Goal: Information Seeking & Learning: Learn about a topic

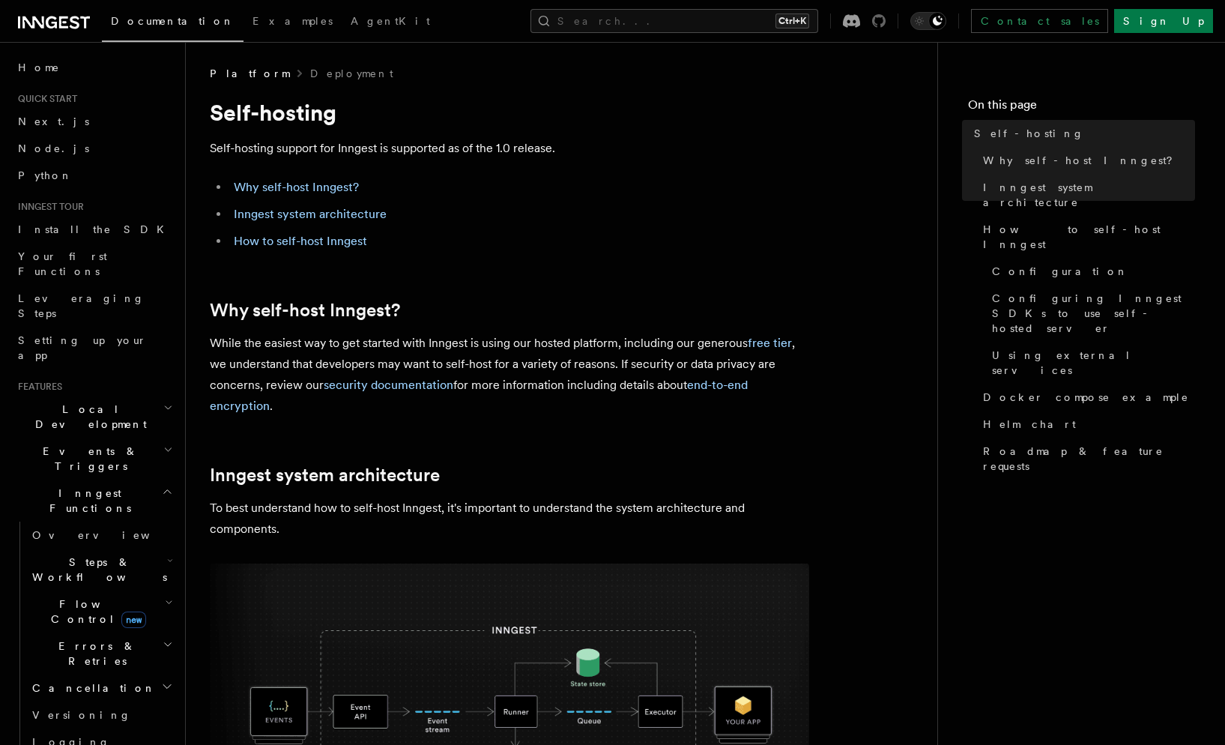
click at [885, 20] on icon at bounding box center [878, 20] width 13 height 13
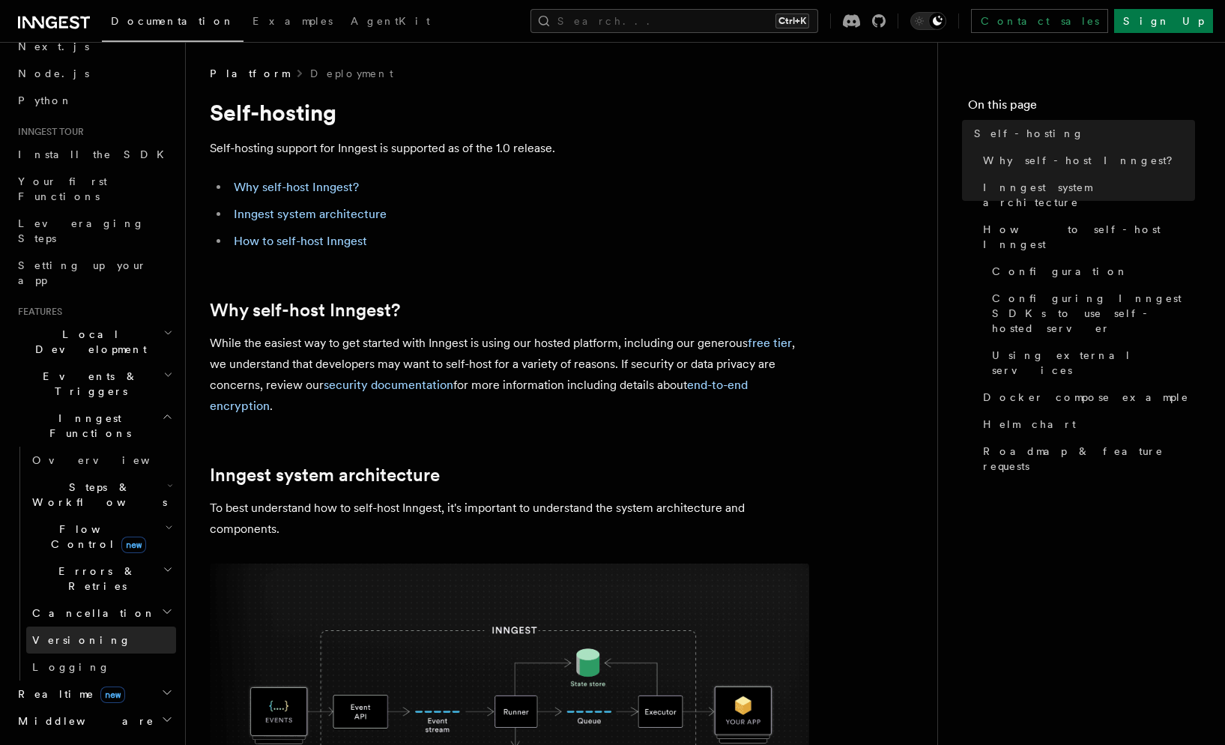
scroll to position [150, 0]
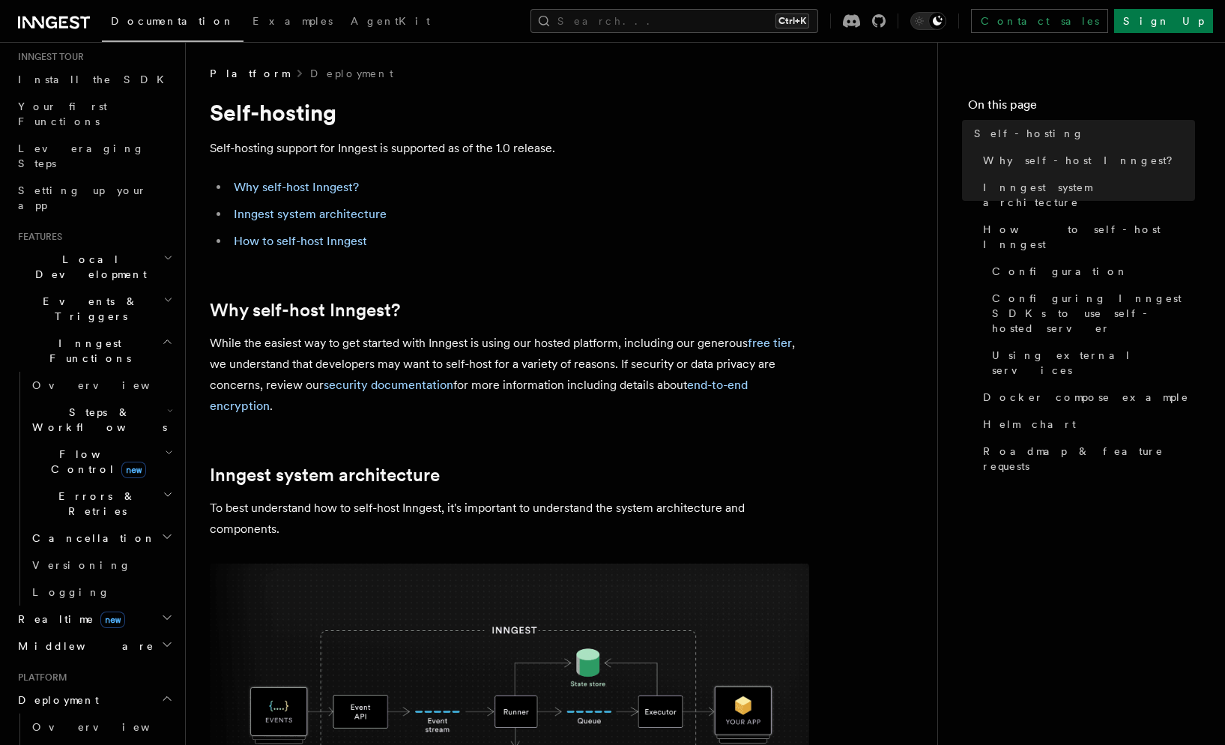
click at [139, 632] on h2 "Middleware" at bounding box center [94, 645] width 164 height 27
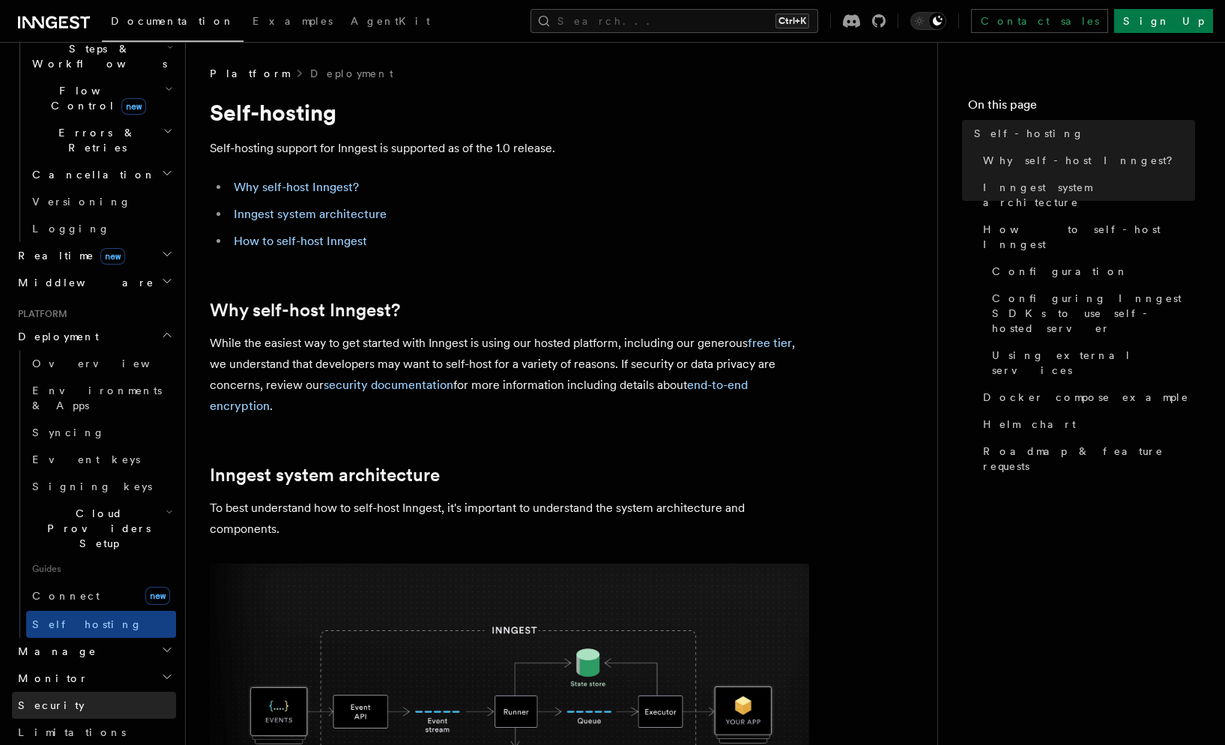
scroll to position [524, 0]
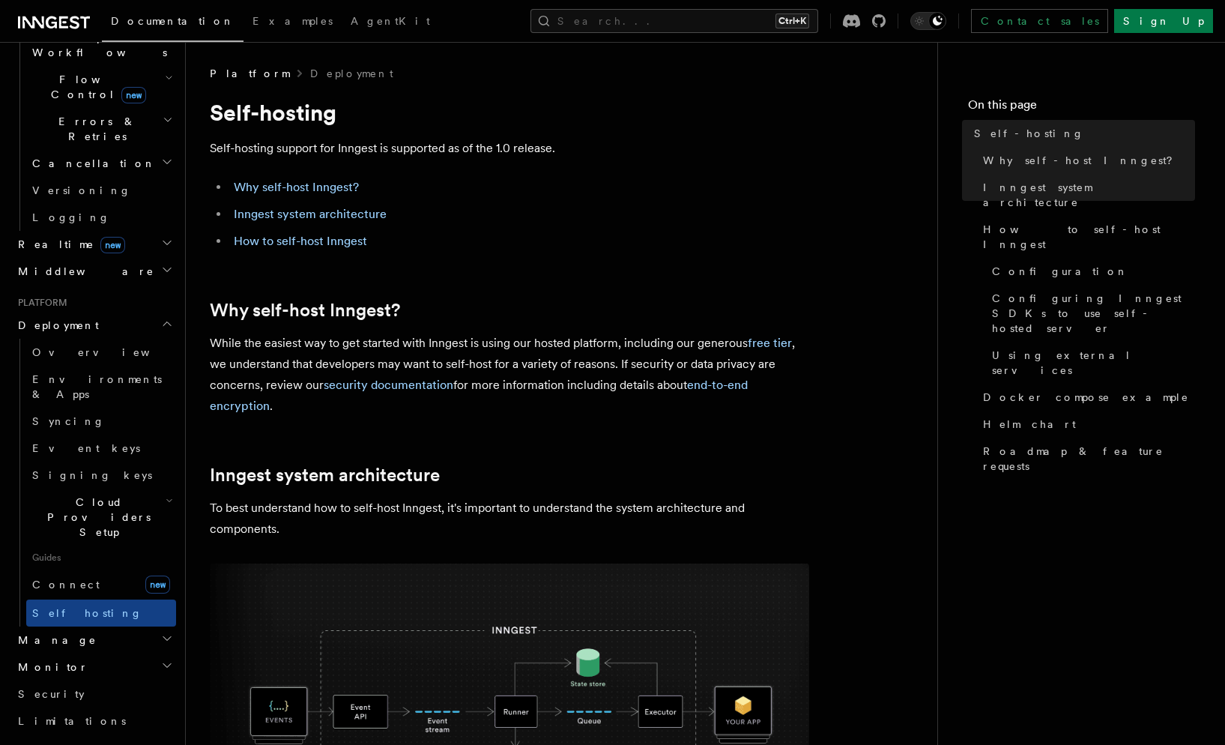
click at [125, 653] on h2 "Monitor" at bounding box center [94, 666] width 164 height 27
click at [124, 686] on span "Observability & metrics" at bounding box center [109, 701] width 154 height 30
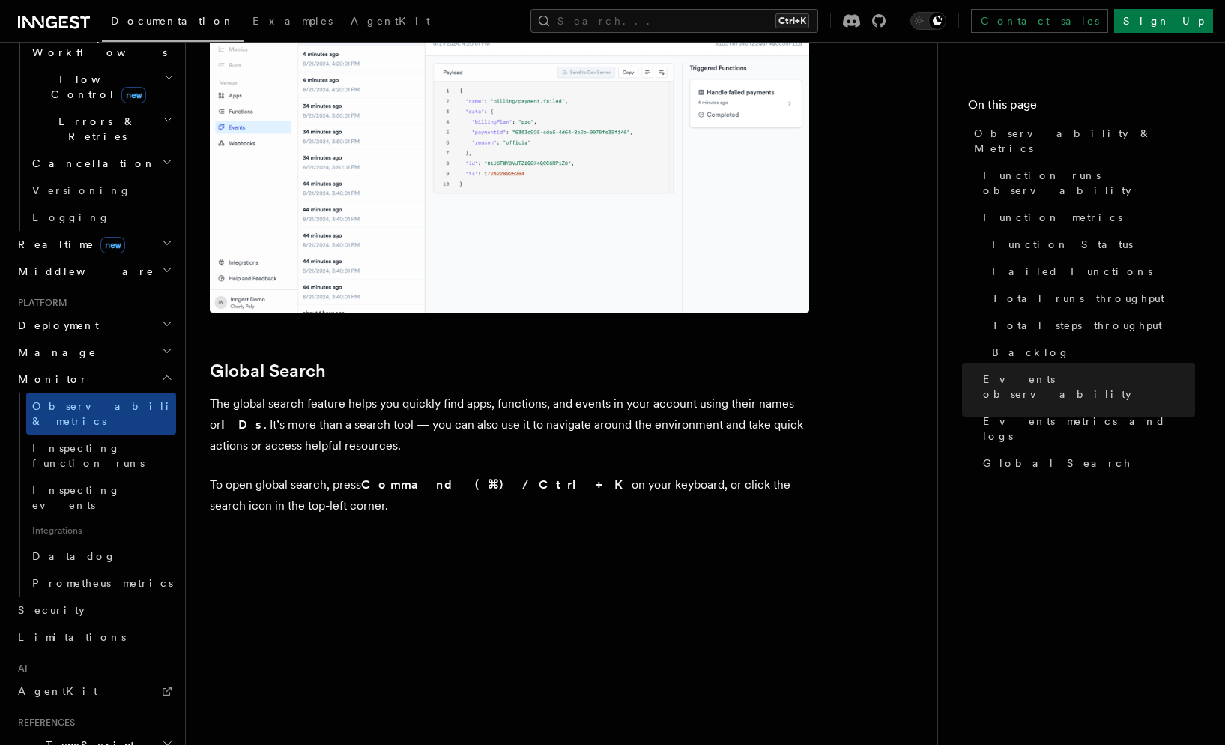
scroll to position [4874, 0]
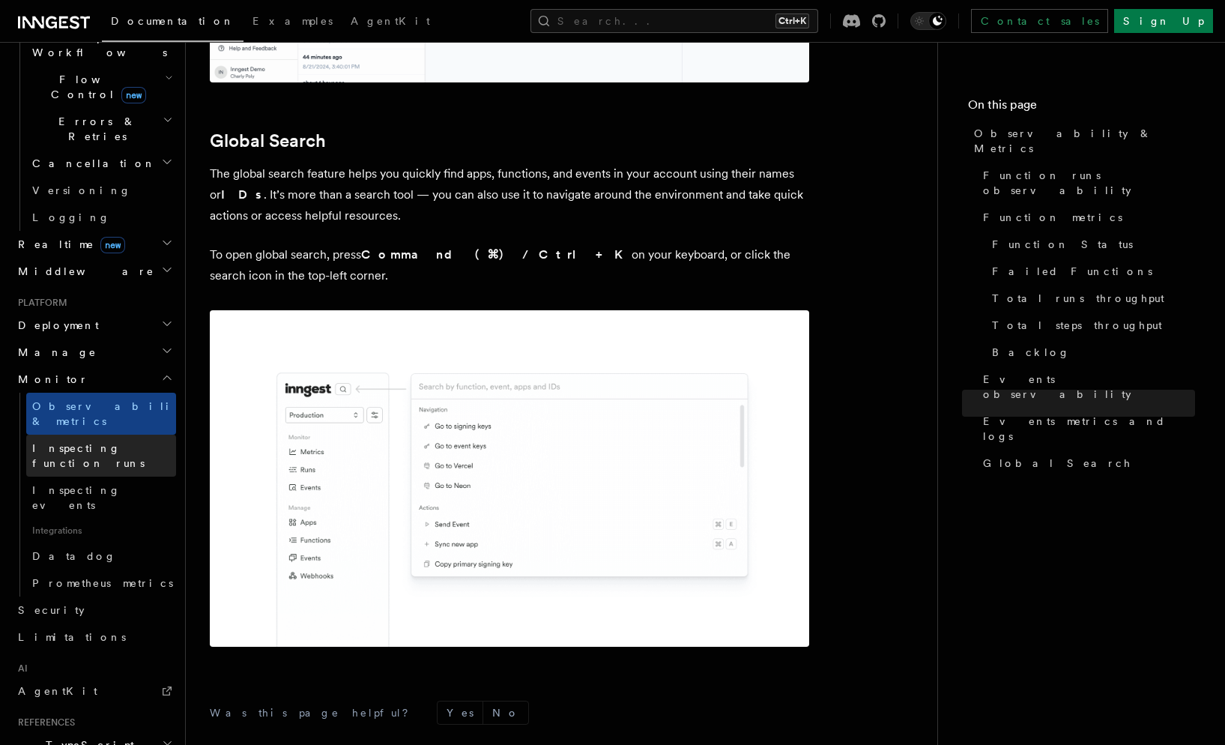
click at [80, 434] on link "Inspecting function runs" at bounding box center [101, 455] width 150 height 42
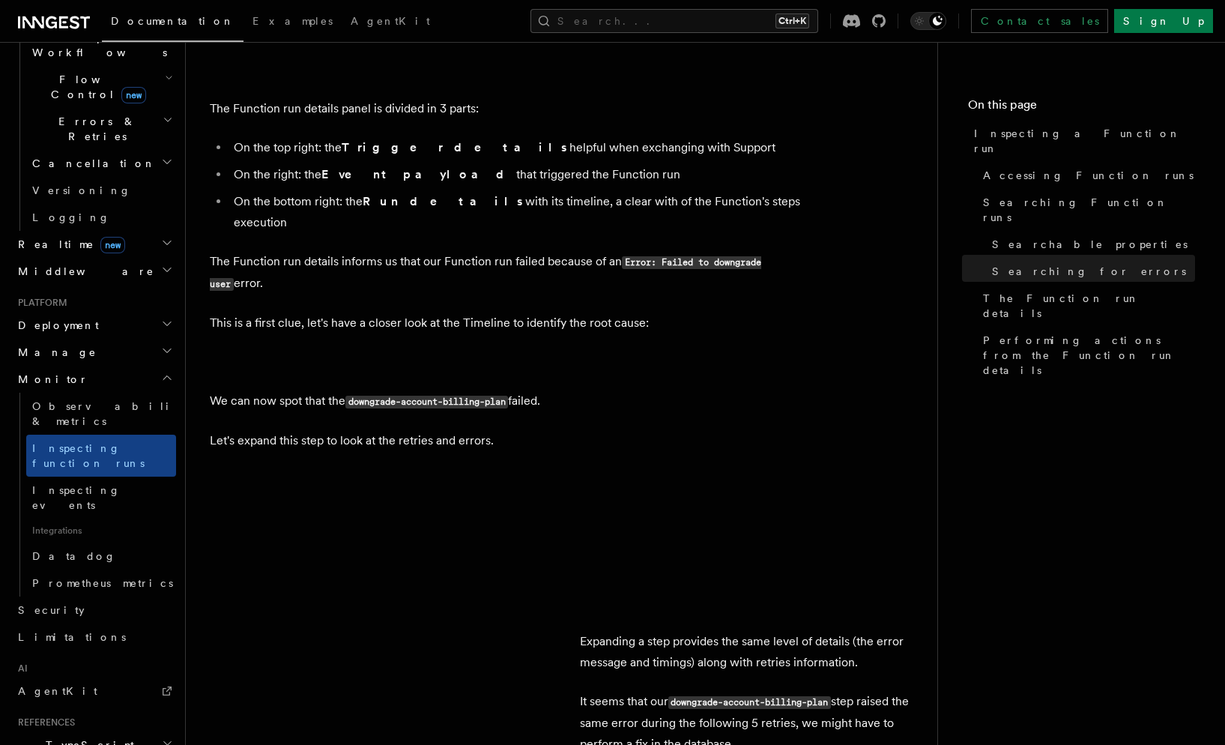
scroll to position [3296, 0]
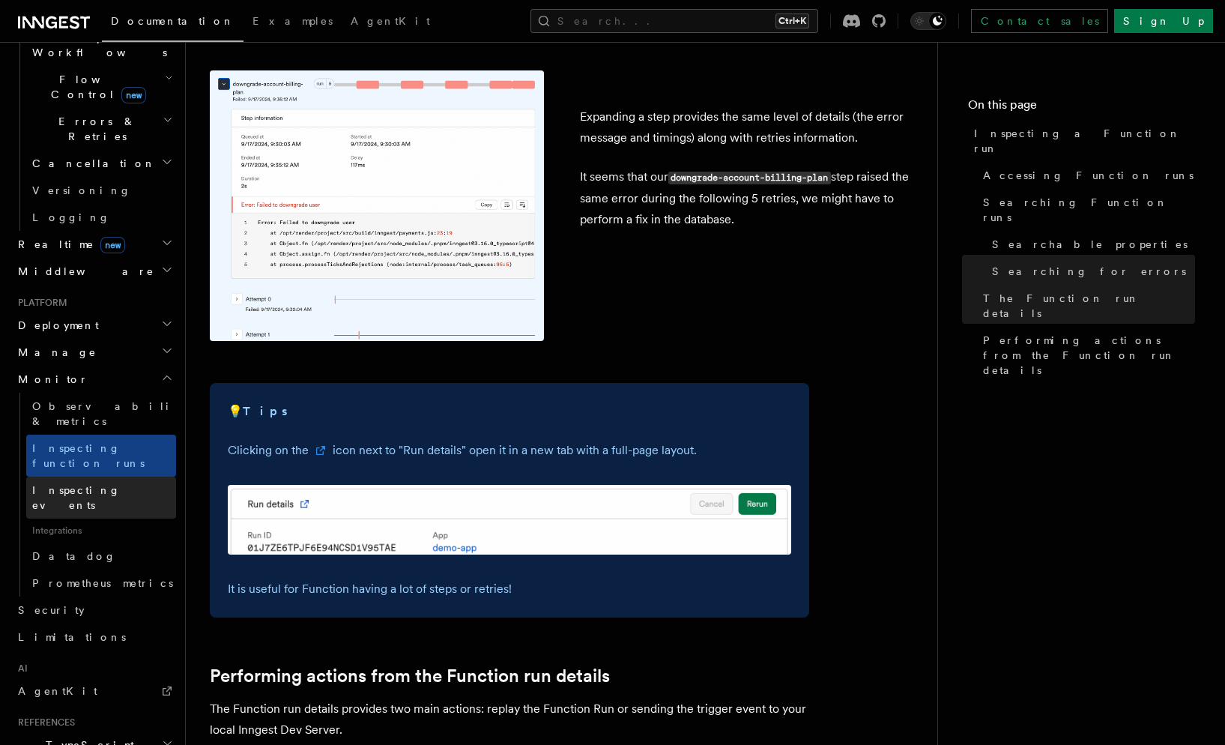
click at [124, 476] on link "Inspecting events" at bounding box center [101, 497] width 150 height 42
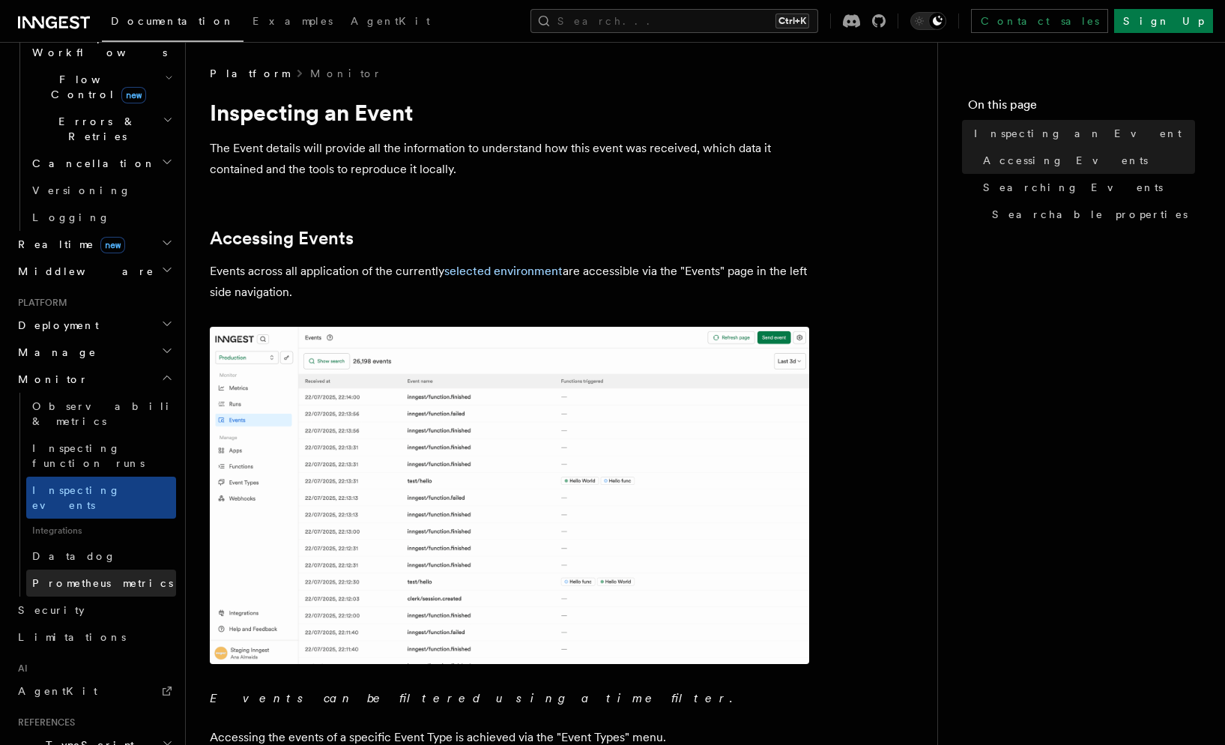
click at [95, 577] on span "Prometheus metrics" at bounding box center [102, 583] width 141 height 12
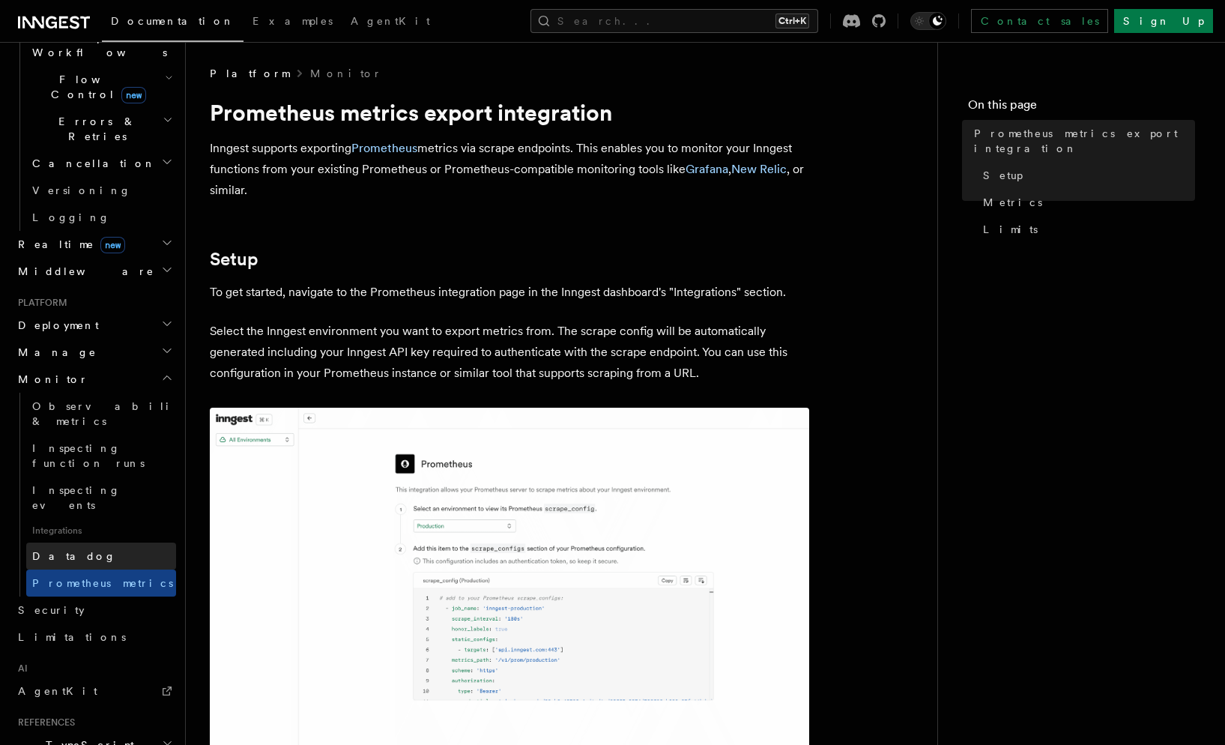
click at [87, 542] on link "Datadog" at bounding box center [101, 555] width 150 height 27
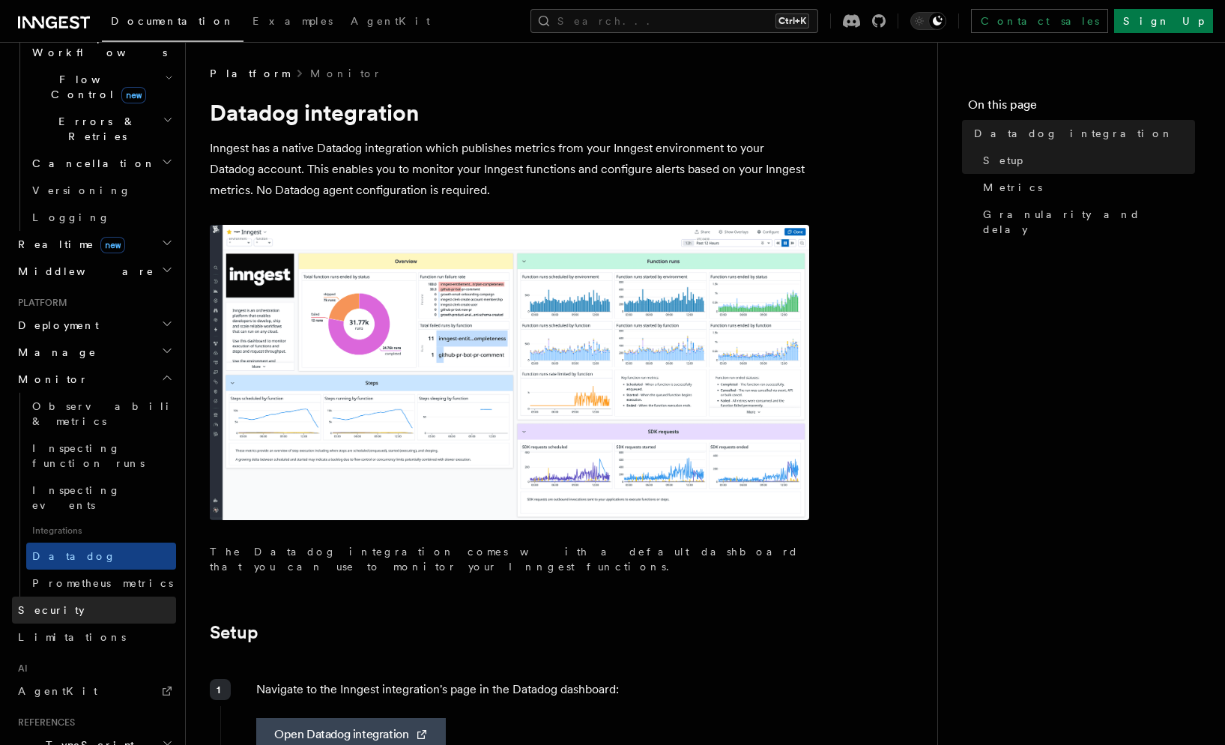
click at [89, 596] on link "Security" at bounding box center [94, 609] width 164 height 27
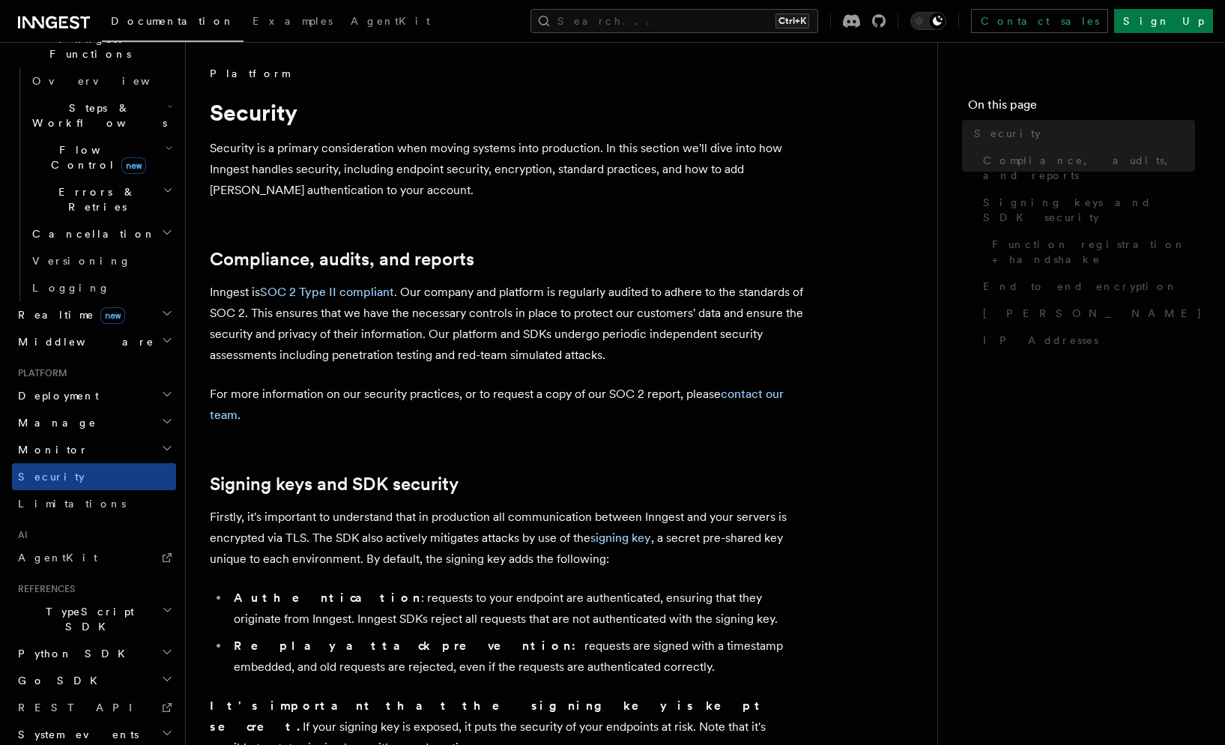
click at [89, 583] on h2 "References" at bounding box center [94, 589] width 164 height 12
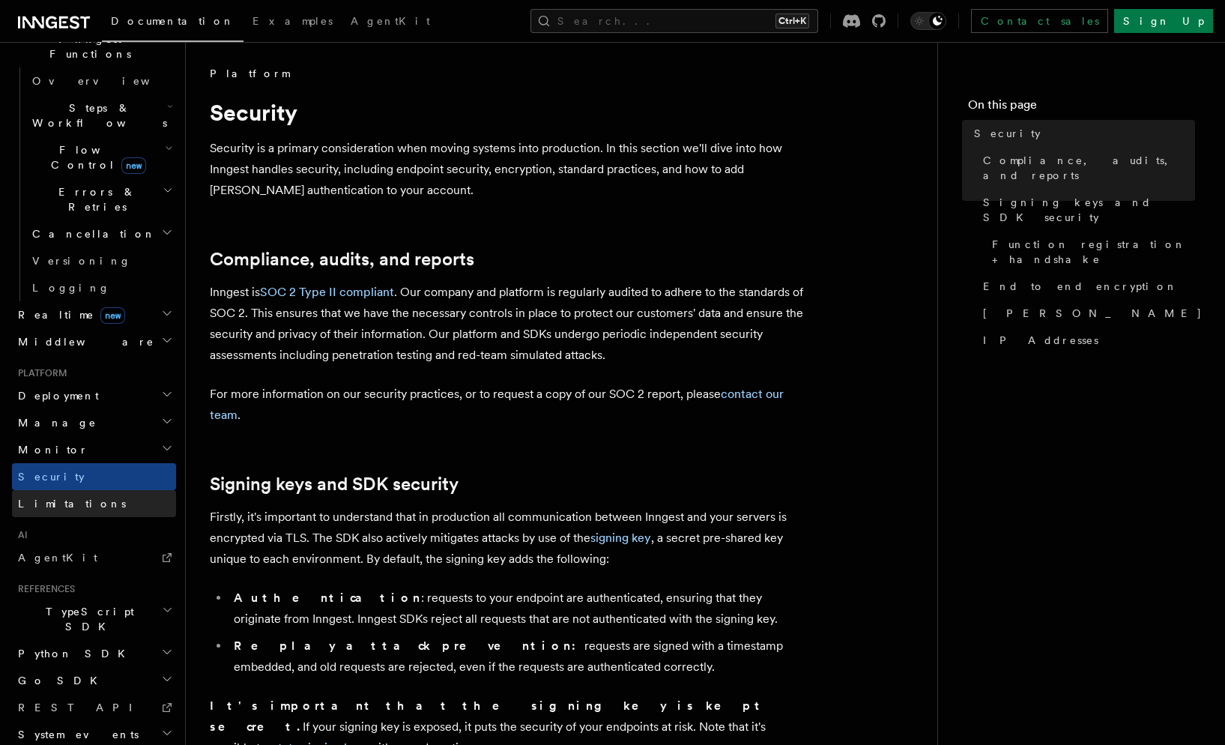
click at [77, 490] on link "Limitations" at bounding box center [94, 503] width 164 height 27
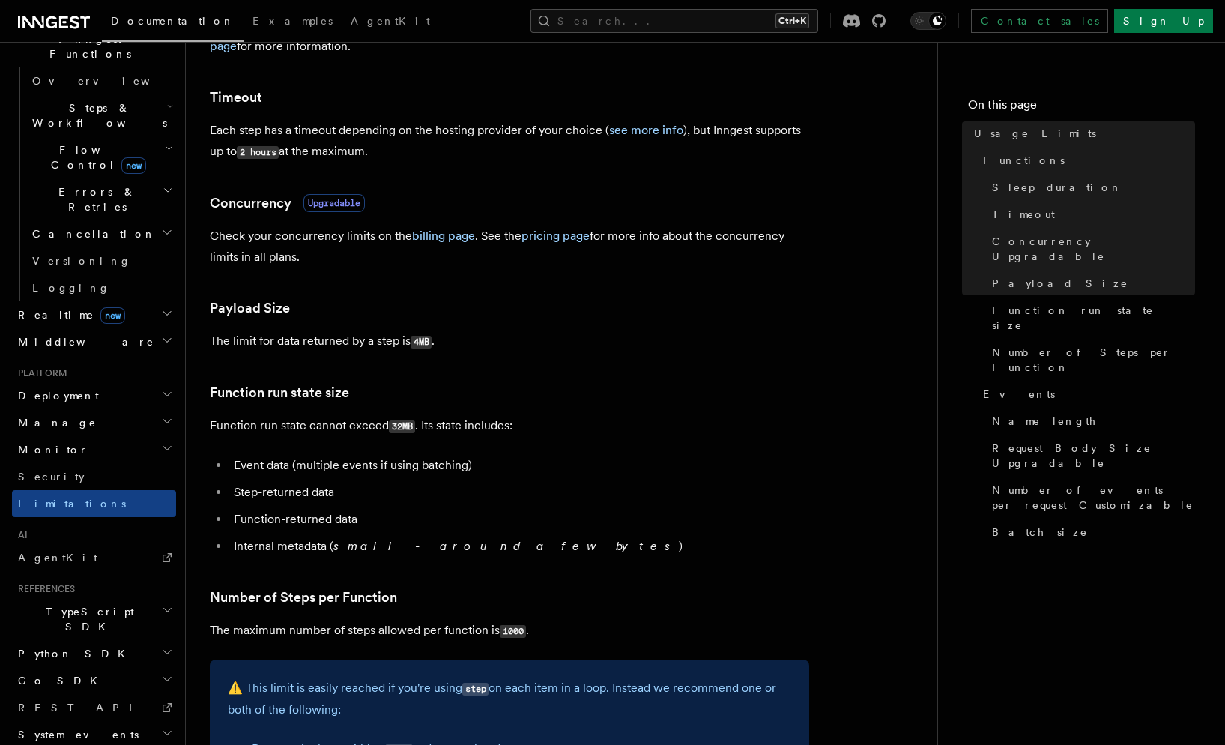
scroll to position [449, 0]
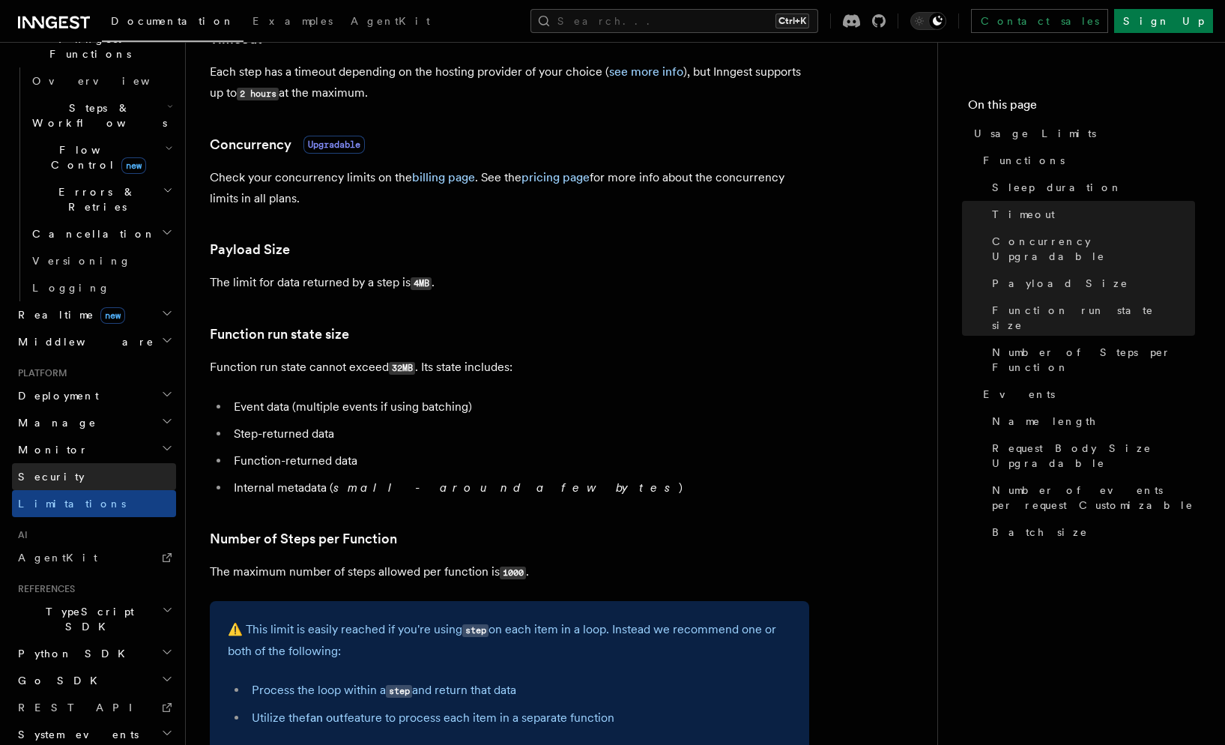
click at [81, 463] on link "Security" at bounding box center [94, 476] width 164 height 27
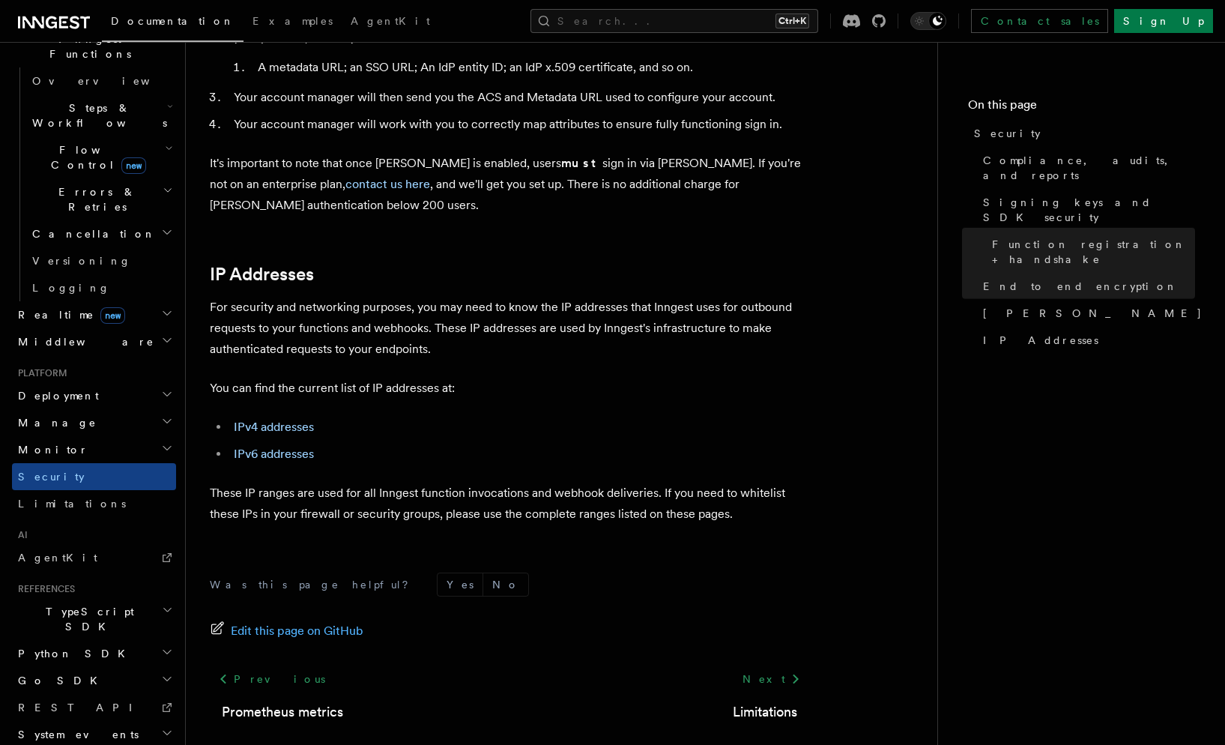
scroll to position [1835, 0]
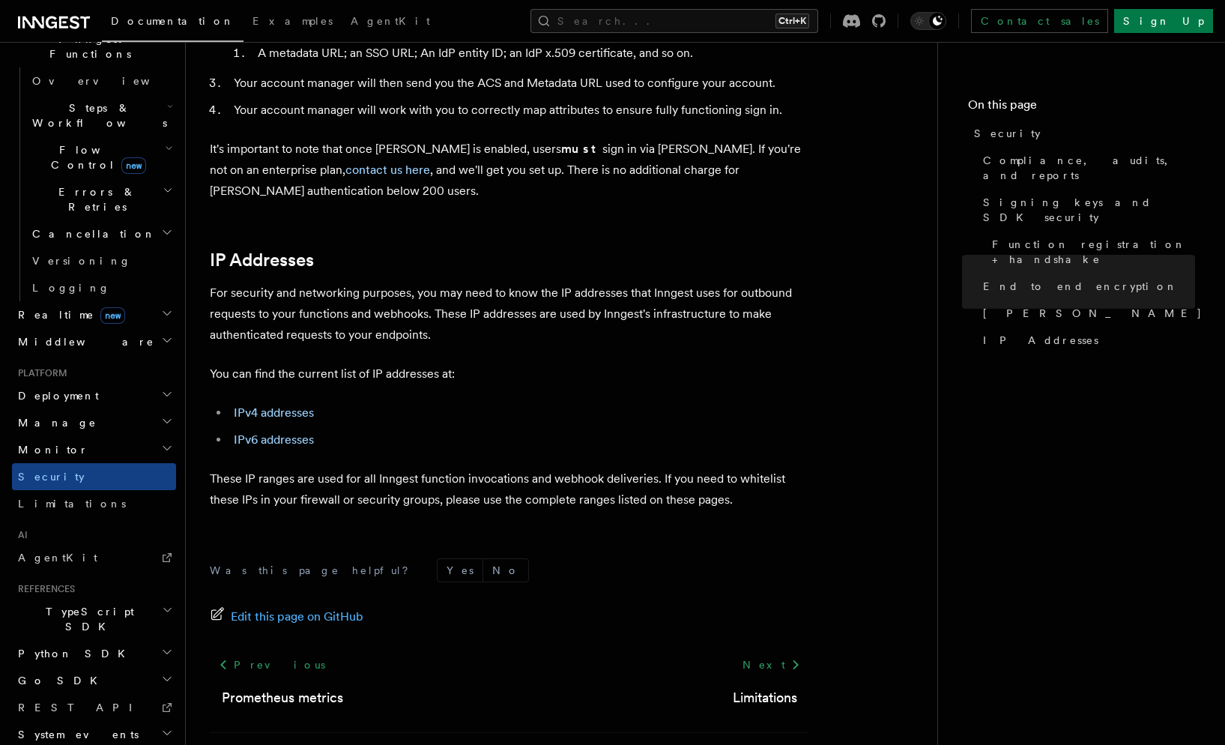
drag, startPoint x: 106, startPoint y: 463, endPoint x: 115, endPoint y: 470, distance: 11.7
click at [112, 598] on h2 "TypeScript SDK" at bounding box center [94, 619] width 164 height 42
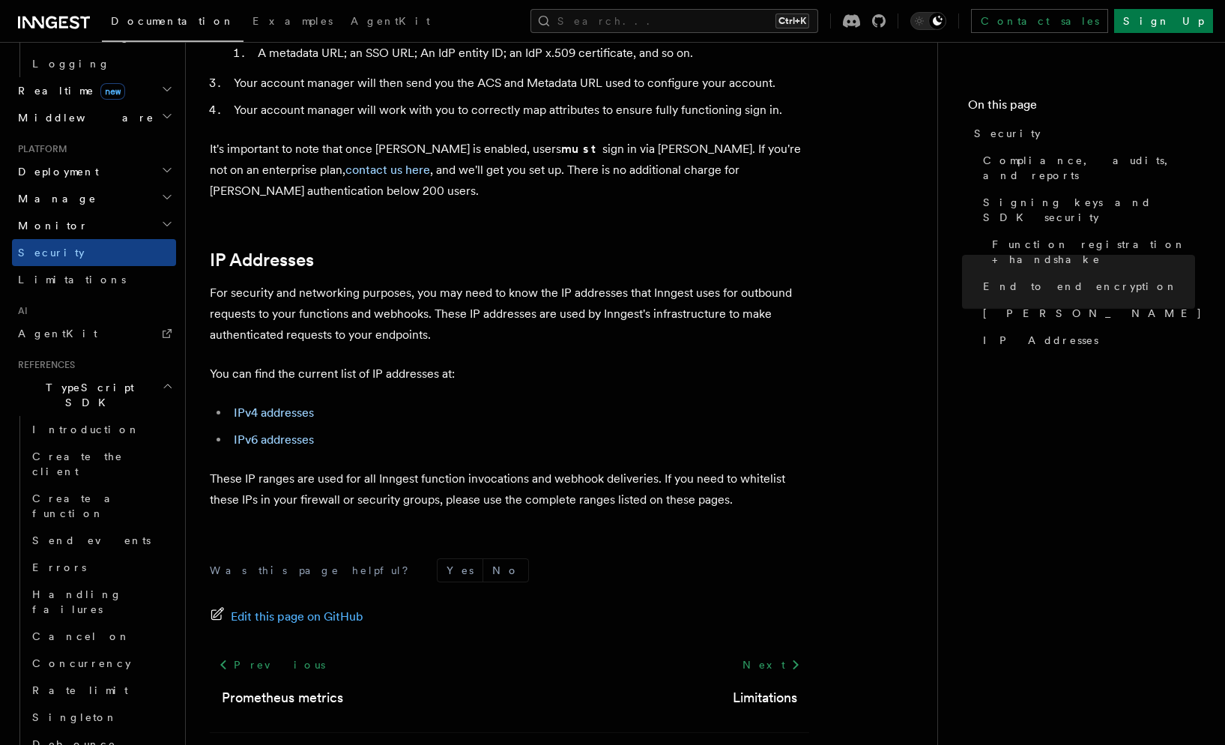
scroll to position [679, 0]
click at [92, 448] on span "Create the client" at bounding box center [104, 463] width 144 height 30
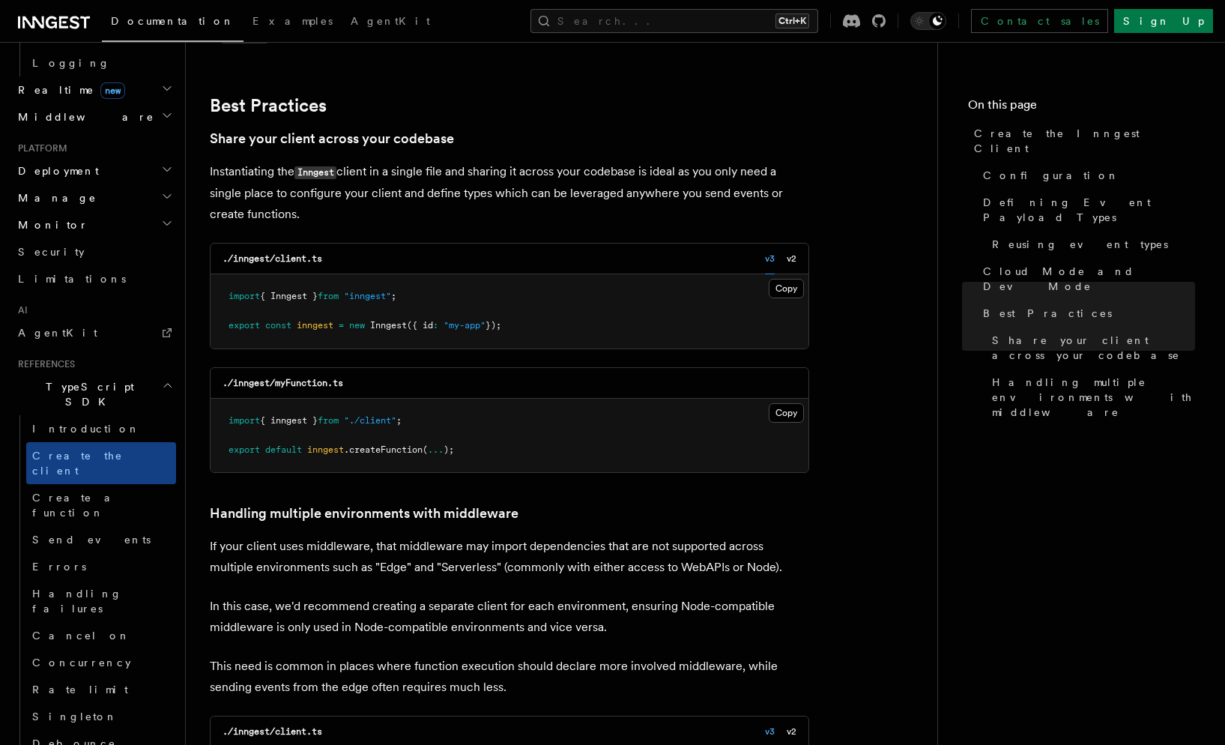
scroll to position [2846, 0]
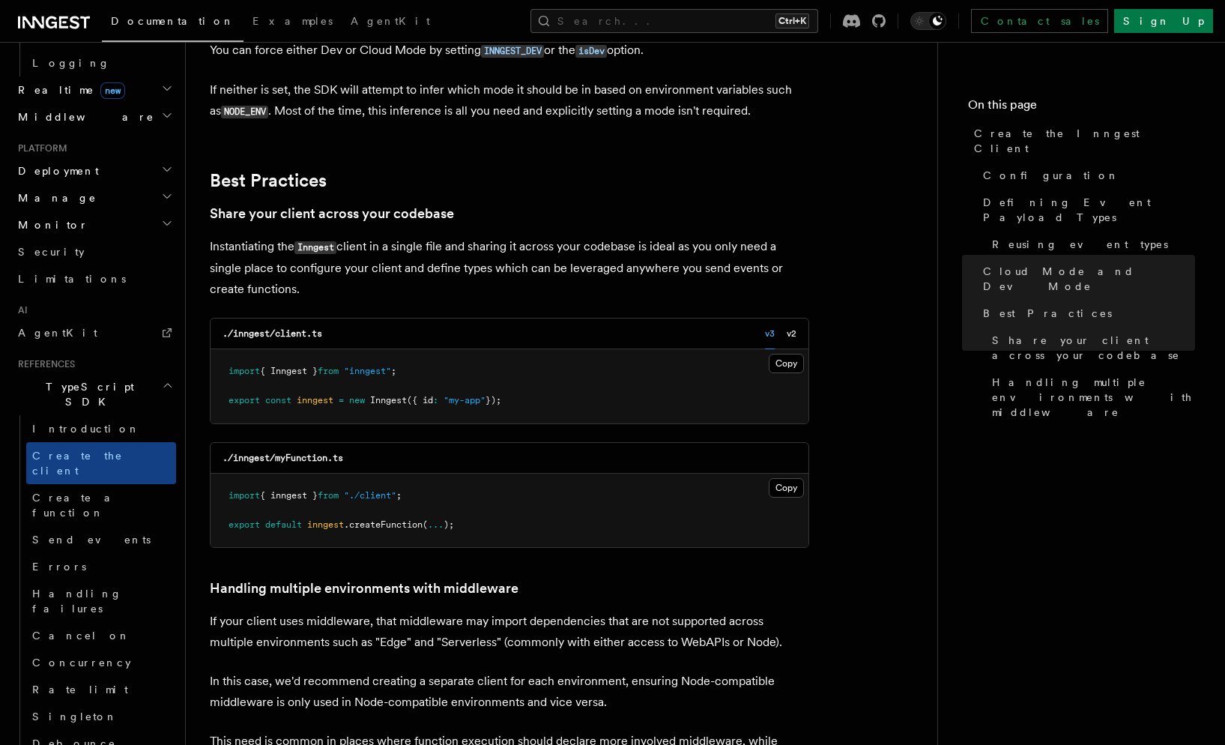
drag, startPoint x: 305, startPoint y: 275, endPoint x: 308, endPoint y: 173, distance: 101.9
click at [308, 236] on p "Instantiating the Inngest client in a single file and sharing it across your co…" at bounding box center [509, 268] width 599 height 64
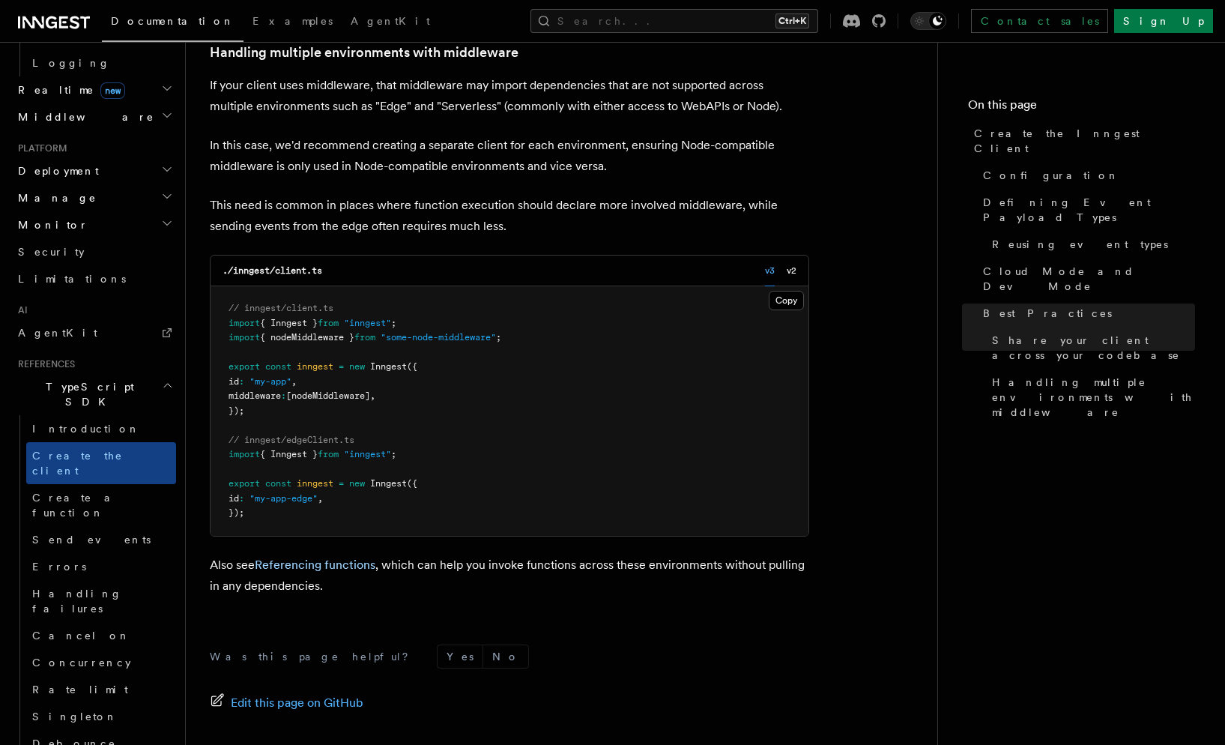
scroll to position [3410, 0]
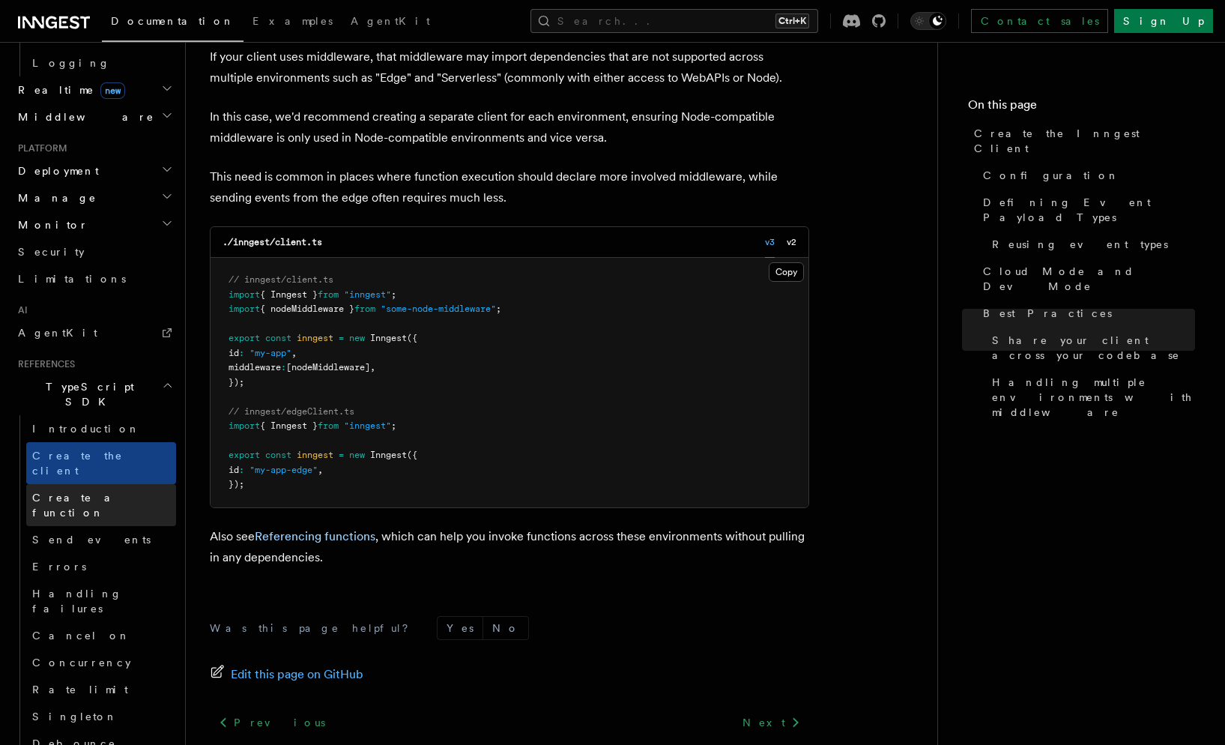
click at [109, 491] on span "Create a function" at bounding box center [76, 504] width 89 height 27
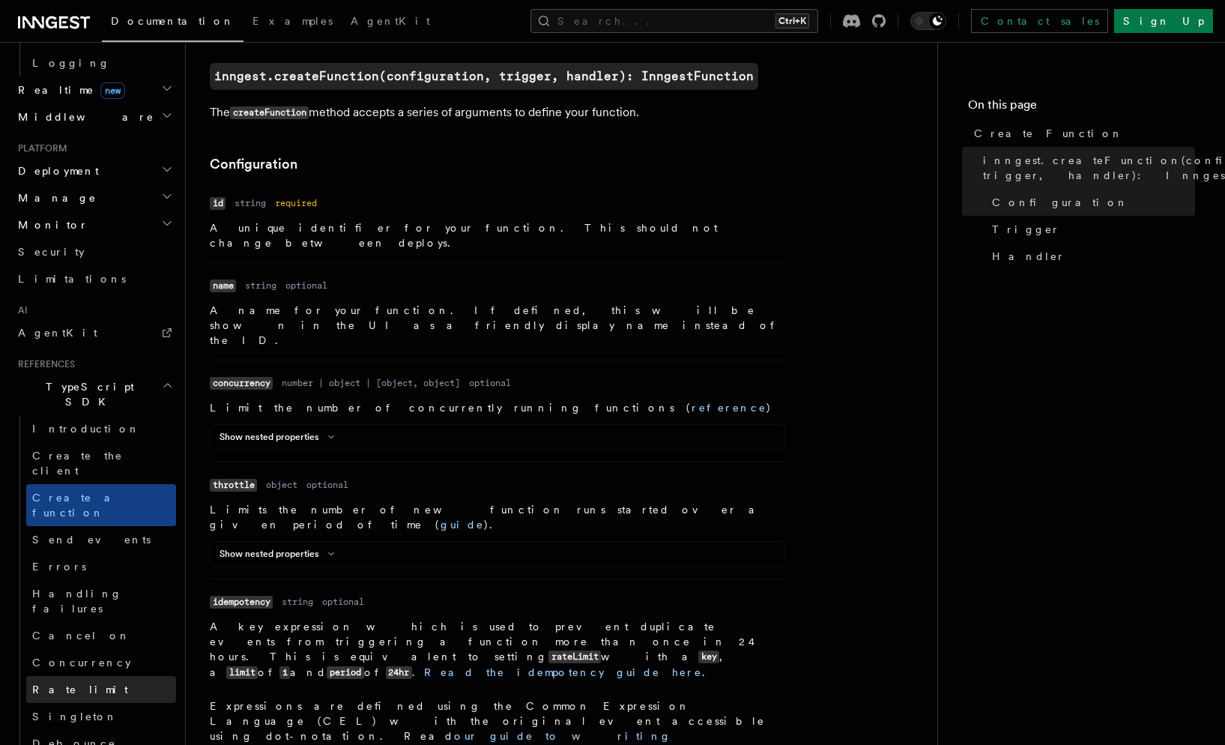
scroll to position [828, 0]
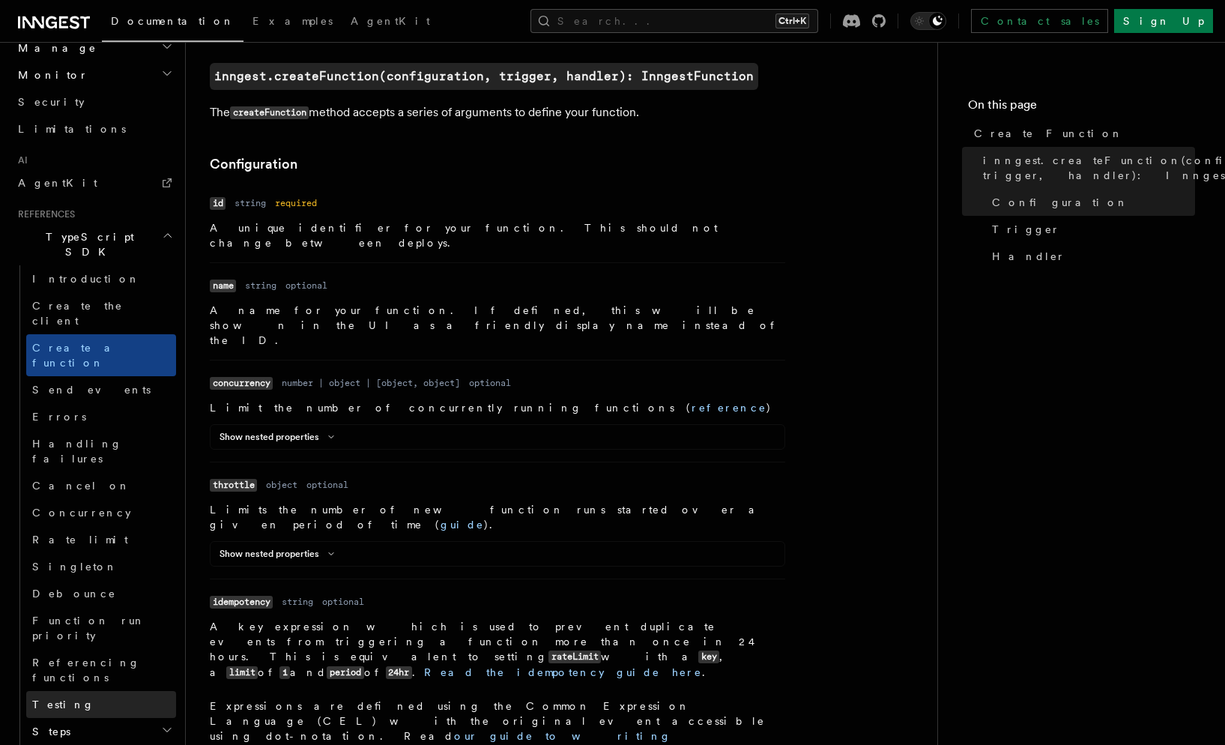
click at [110, 691] on link "Testing" at bounding box center [101, 704] width 150 height 27
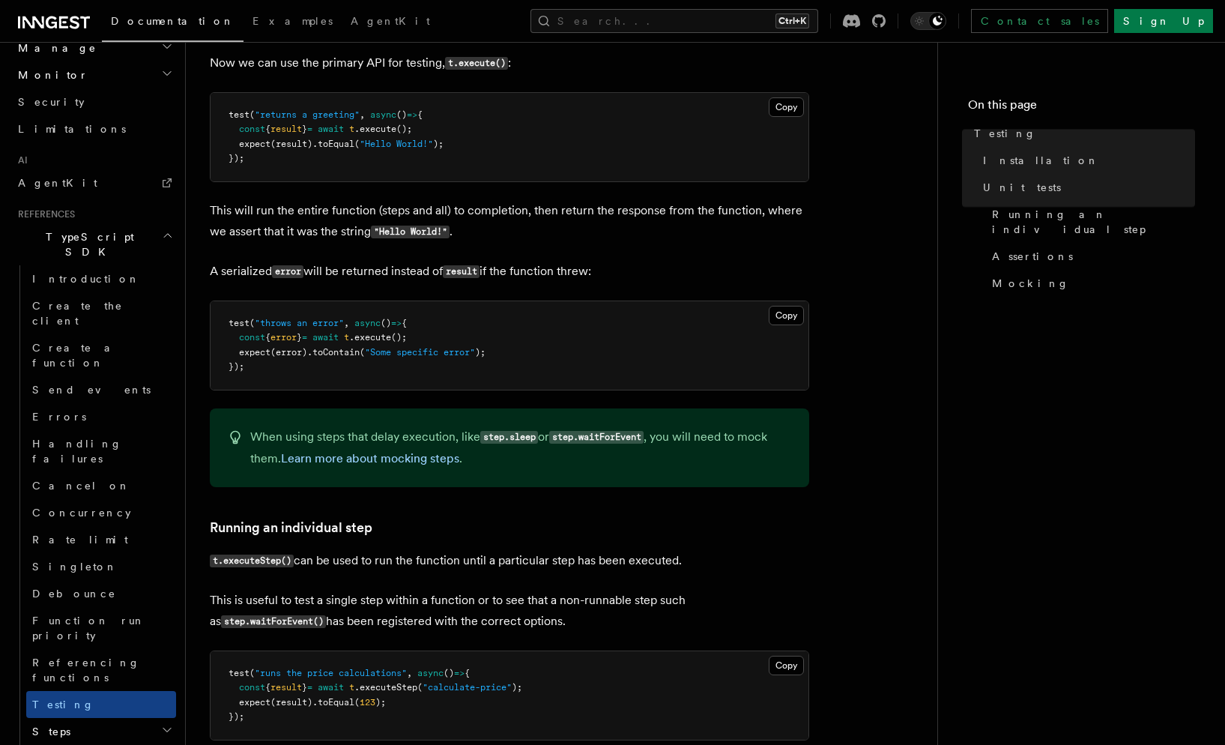
scroll to position [2097, 0]
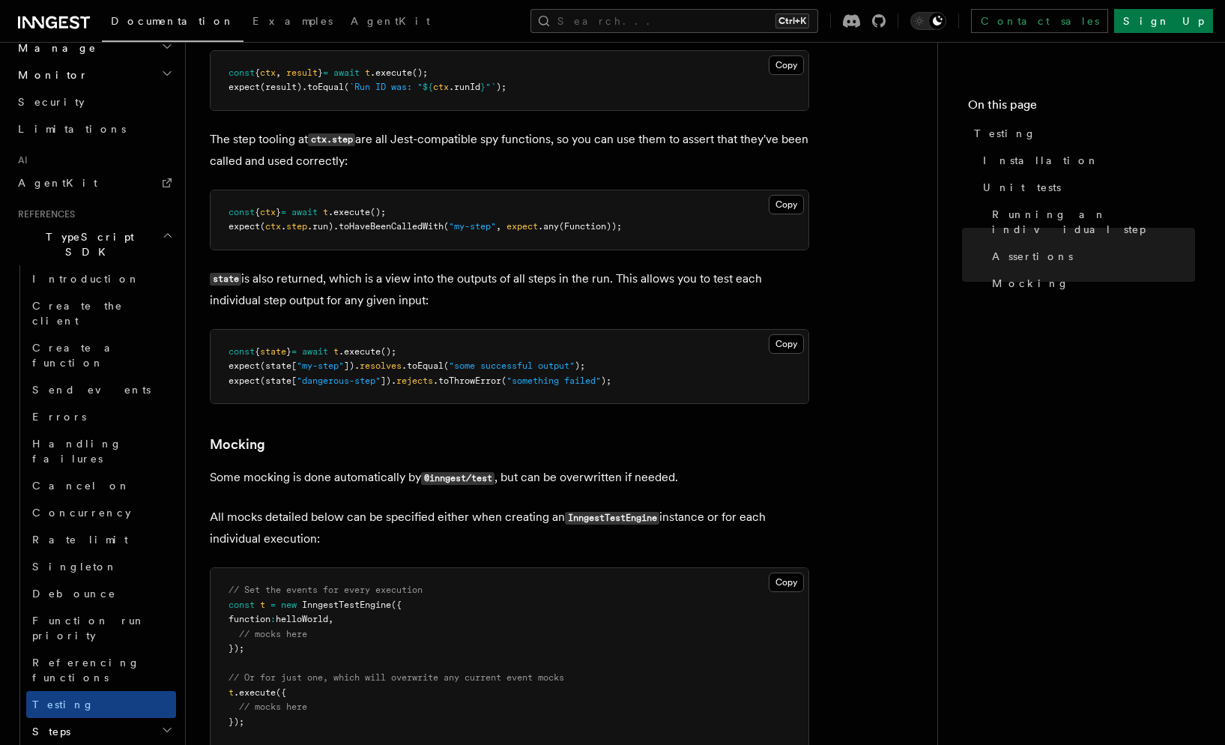
click at [114, 718] on h2 "Steps" at bounding box center [101, 731] width 150 height 27
click at [124, 744] on h2 "Serve" at bounding box center [101, 758] width 150 height 27
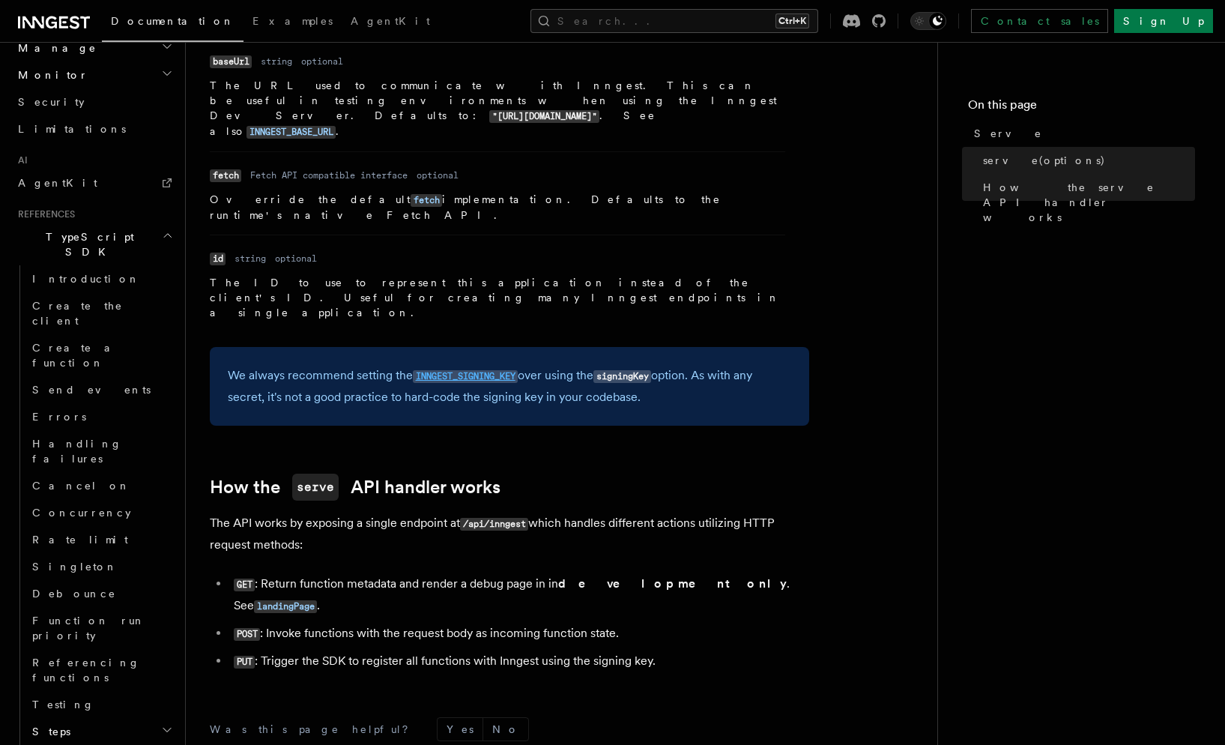
scroll to position [1323, 0]
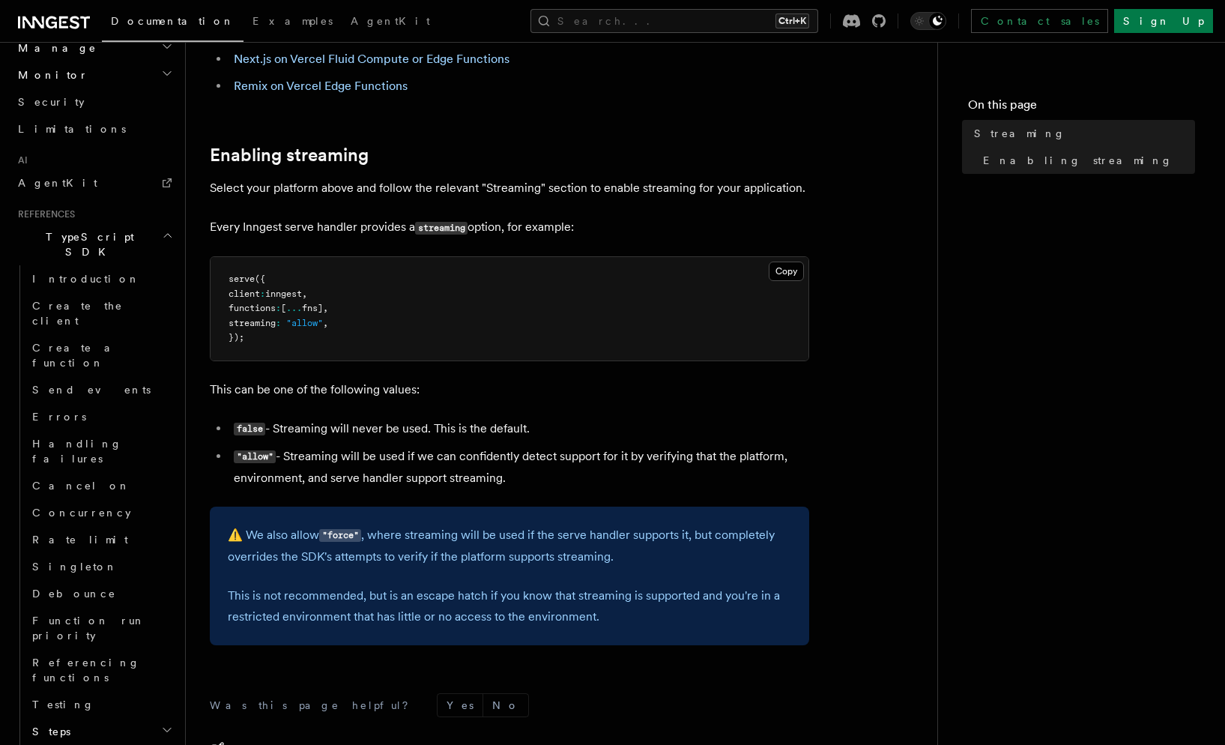
scroll to position [300, 0]
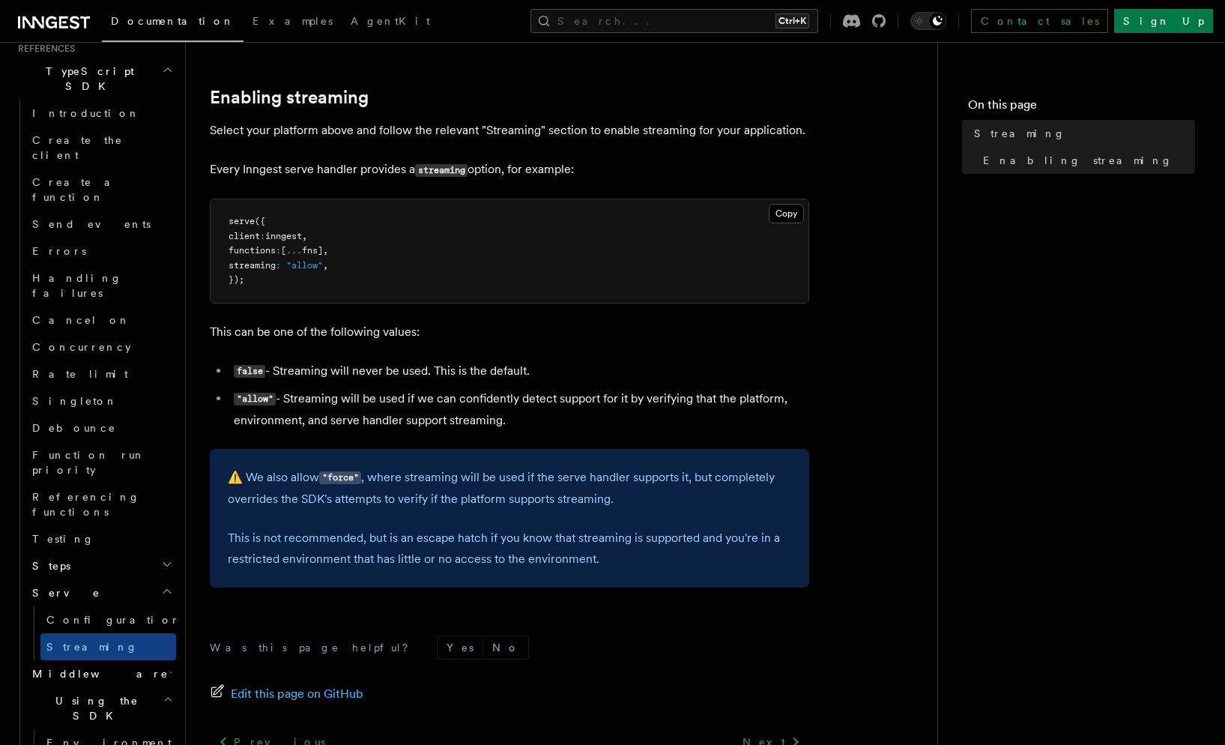
scroll to position [1053, 0]
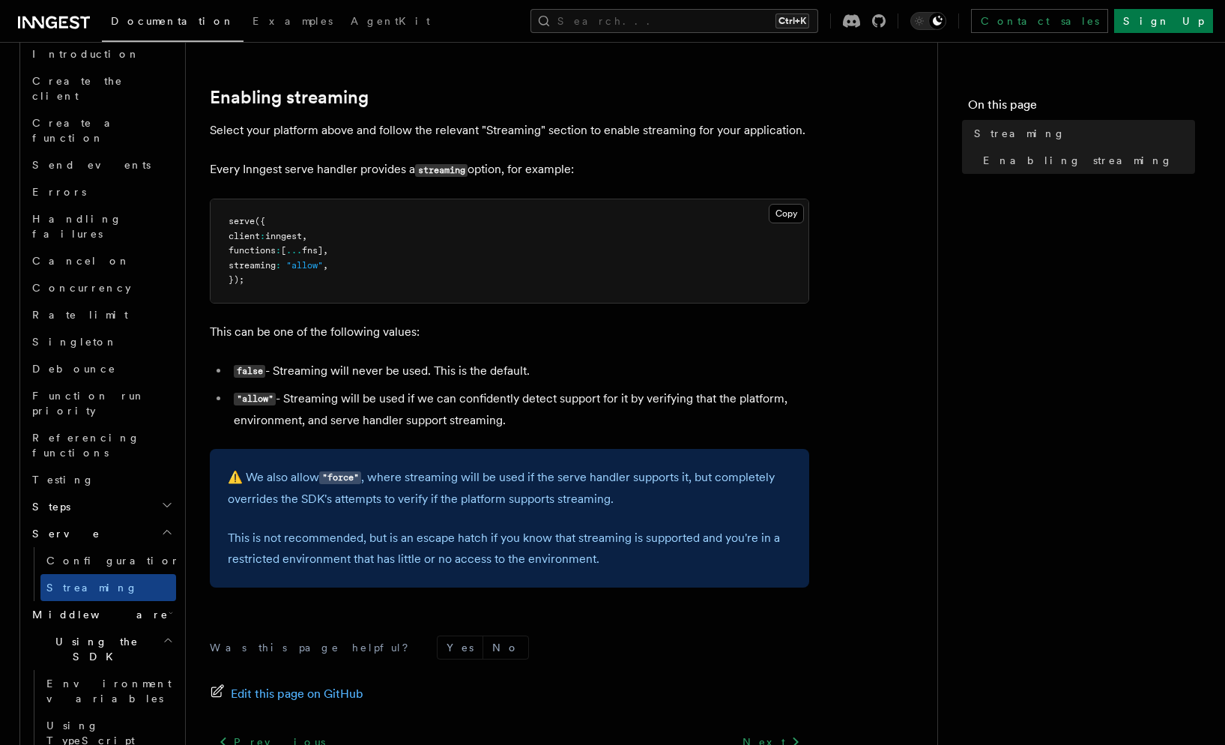
click at [110, 628] on h2 "Using the SDK" at bounding box center [101, 649] width 150 height 42
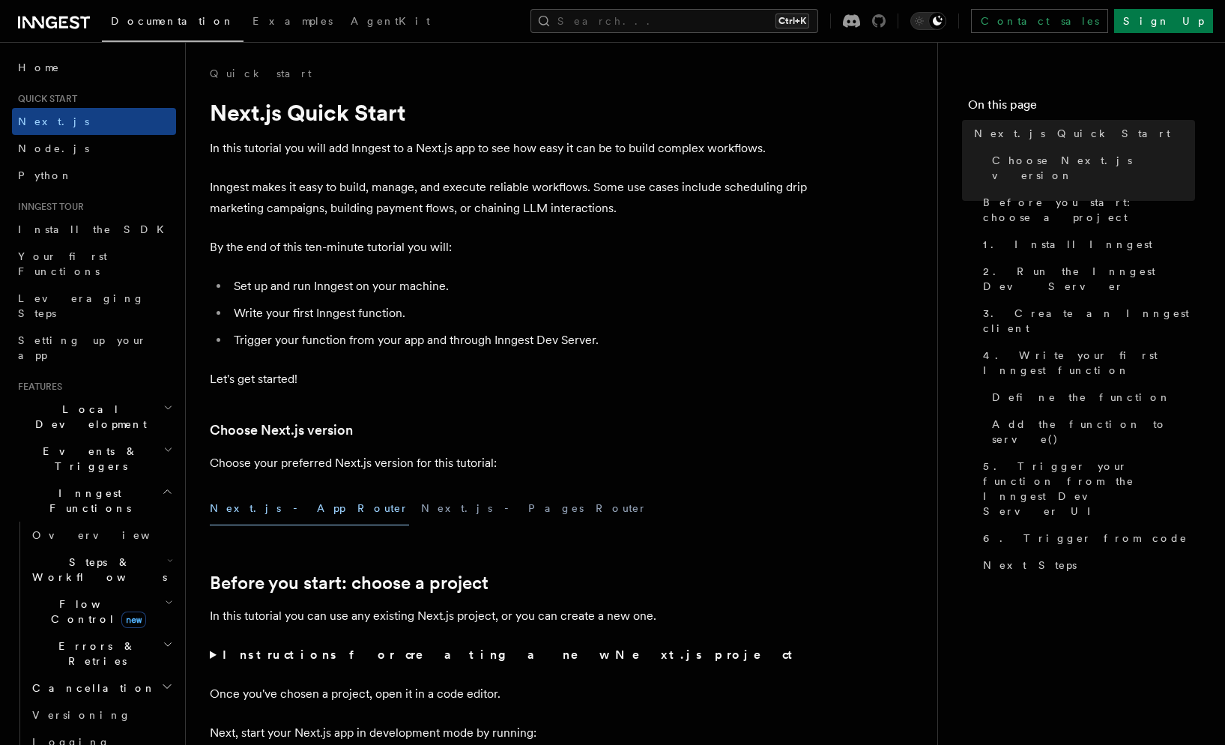
click at [885, 22] on icon at bounding box center [878, 20] width 13 height 13
